Goal: Feedback & Contribution: Contribute content

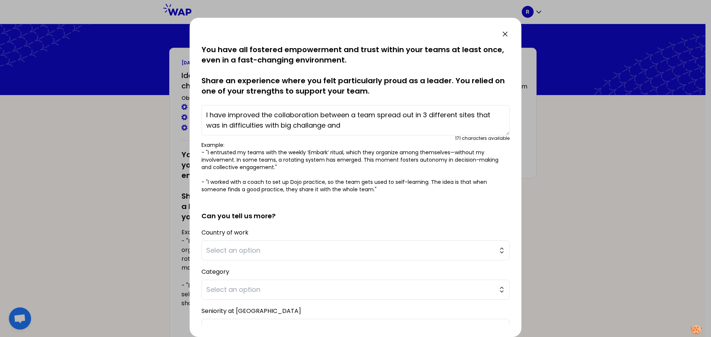
scroll to position [100, 0]
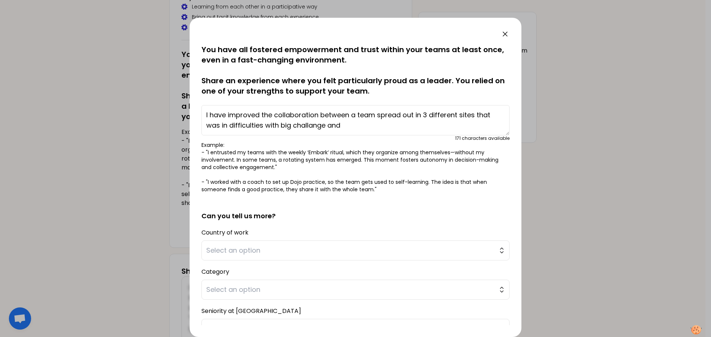
click at [373, 142] on p "Example: - "I entrusted my teams with the weekly ‘Embark’ ritual, which they or…" at bounding box center [356, 168] width 308 height 52
click at [362, 126] on textarea "I have improved the collaboration between a team spread out in 3 different site…" at bounding box center [356, 120] width 308 height 30
click at [282, 125] on textarea "I have improved the collaboration between a team spread out in 3 different site…" at bounding box center [356, 120] width 308 height 30
click at [357, 126] on textarea "I have improved the collaboration between a team spread out in 3 different site…" at bounding box center [356, 120] width 308 height 30
click at [276, 116] on textarea "I have improved the collaboration between a team spread out in 3 different site…" at bounding box center [356, 120] width 308 height 30
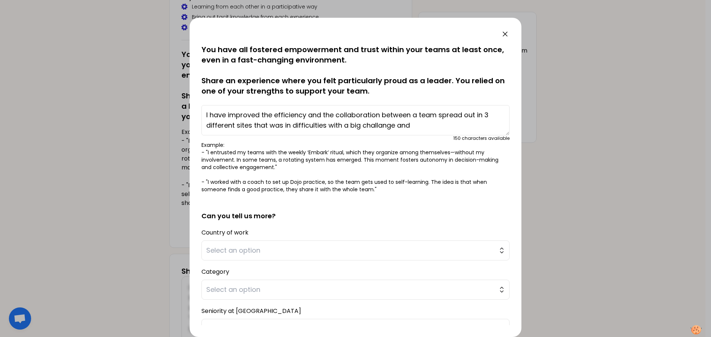
click at [415, 114] on textarea "I have improved the efficiency and the collaboration between a team spread out …" at bounding box center [356, 120] width 308 height 30
click at [445, 125] on textarea "I have improved the efficiency and the collaboration between team members sprea…" at bounding box center [356, 120] width 308 height 30
drag, startPoint x: 492, startPoint y: 130, endPoint x: 183, endPoint y: 106, distance: 309.8
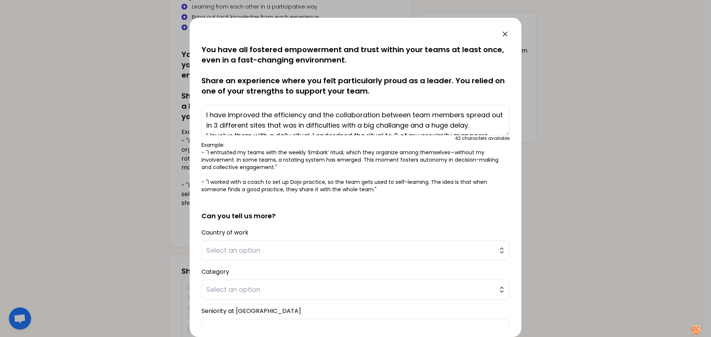
click at [183, 106] on div "saved You have all fostered empowerment and trust within your teams at least on…" at bounding box center [355, 168] width 711 height 337
type textarea "I have improved the efficiency and the collaboration between team members sprea…"
